Goal: Check status: Check status

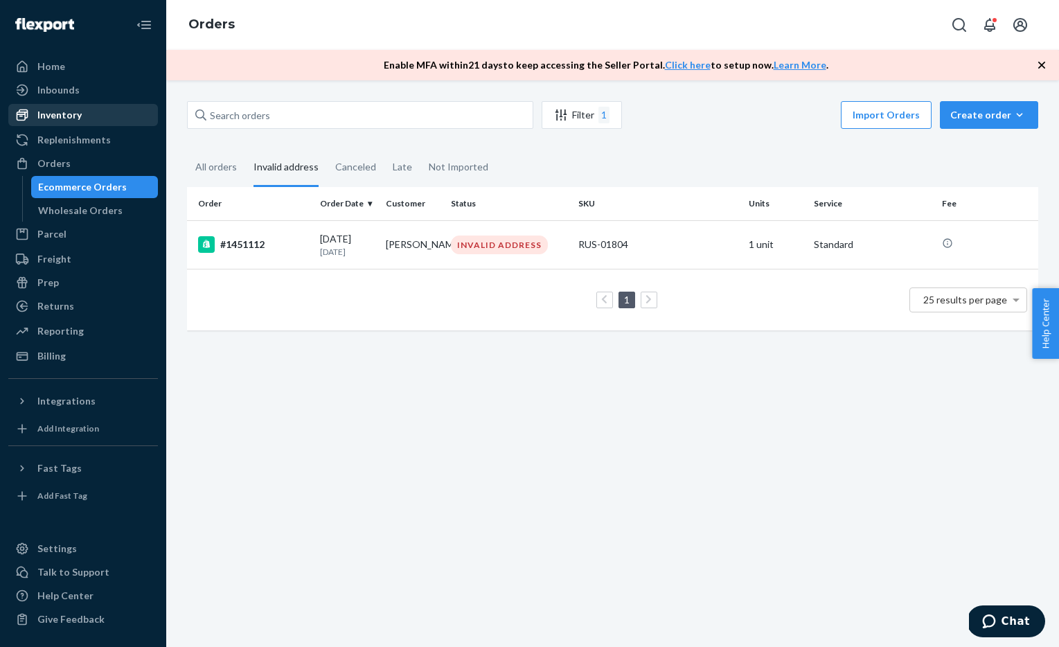
click at [51, 121] on div "Inventory" at bounding box center [59, 115] width 44 height 14
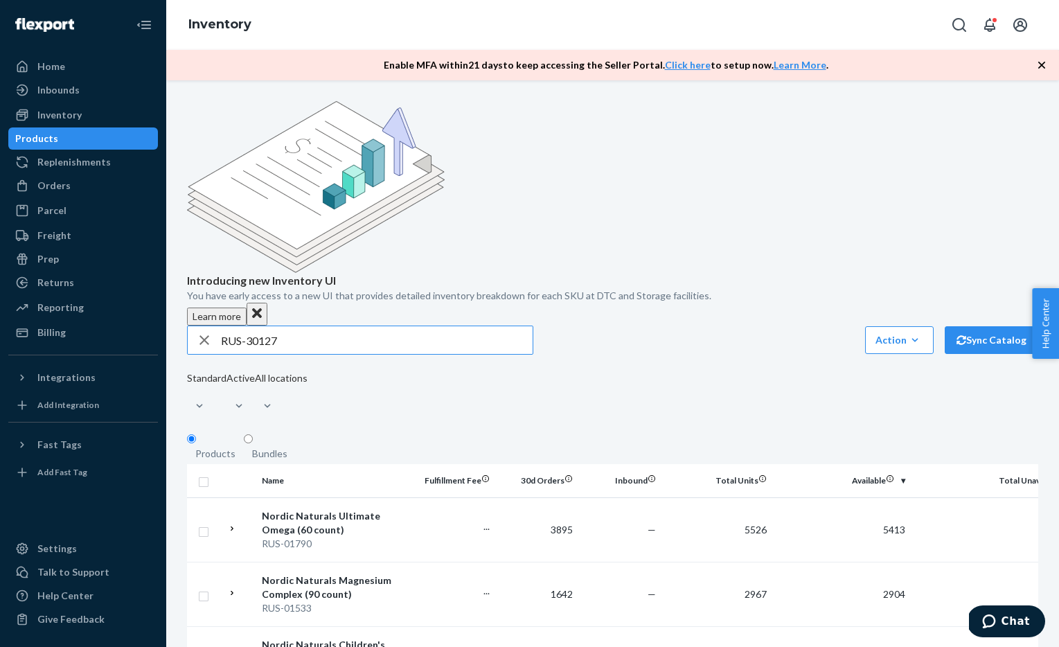
type input "RUS-30127"
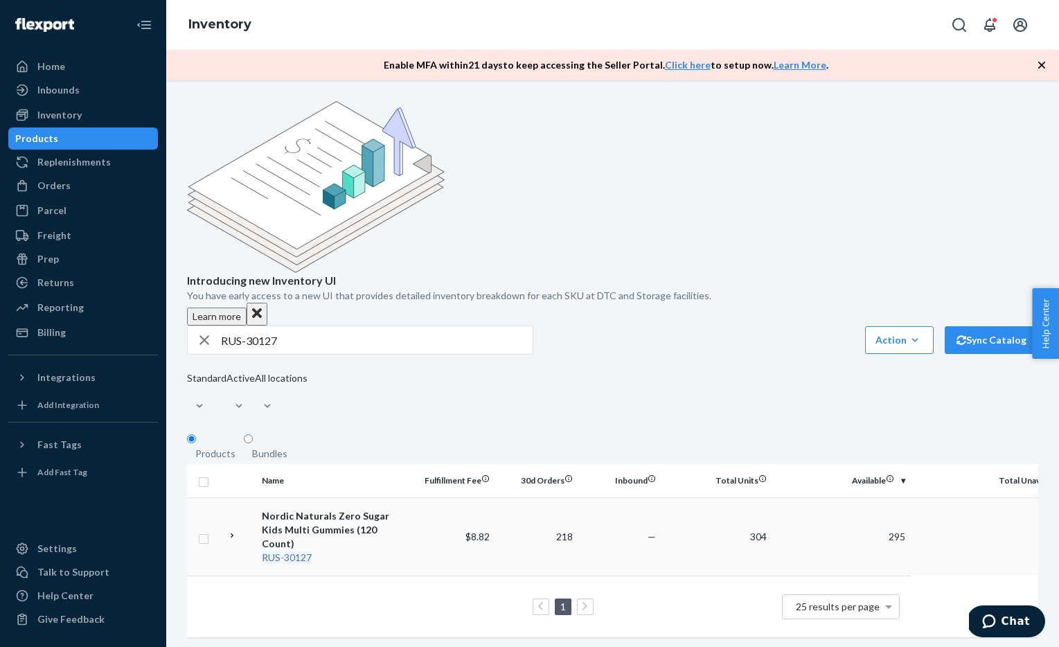
click at [353, 551] on div "RUS - 30127" at bounding box center [334, 558] width 145 height 14
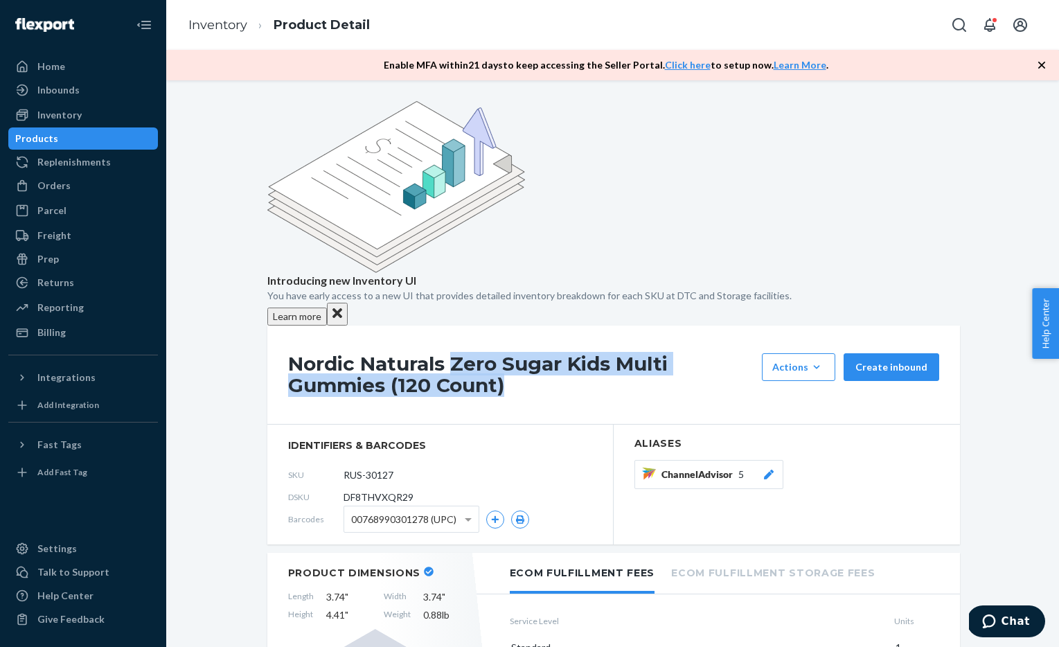
drag, startPoint x: 452, startPoint y: 240, endPoint x: 513, endPoint y: 271, distance: 68.5
click at [513, 353] on h1 "Nordic Naturals Zero Sugar Kids Multi Gummies (120 Count)" at bounding box center [521, 374] width 467 height 43
copy h1 "Zero Sugar Kids Multi Gummies (120 Count)"
